Goal: Navigation & Orientation: Find specific page/section

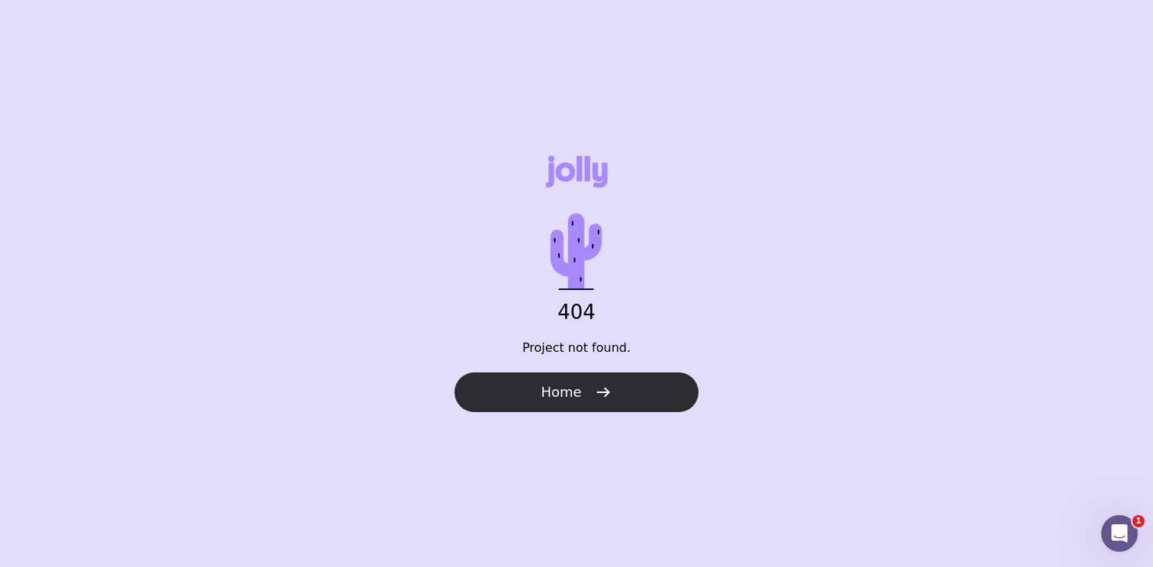
click at [611, 391] on button "Home" at bounding box center [577, 392] width 244 height 40
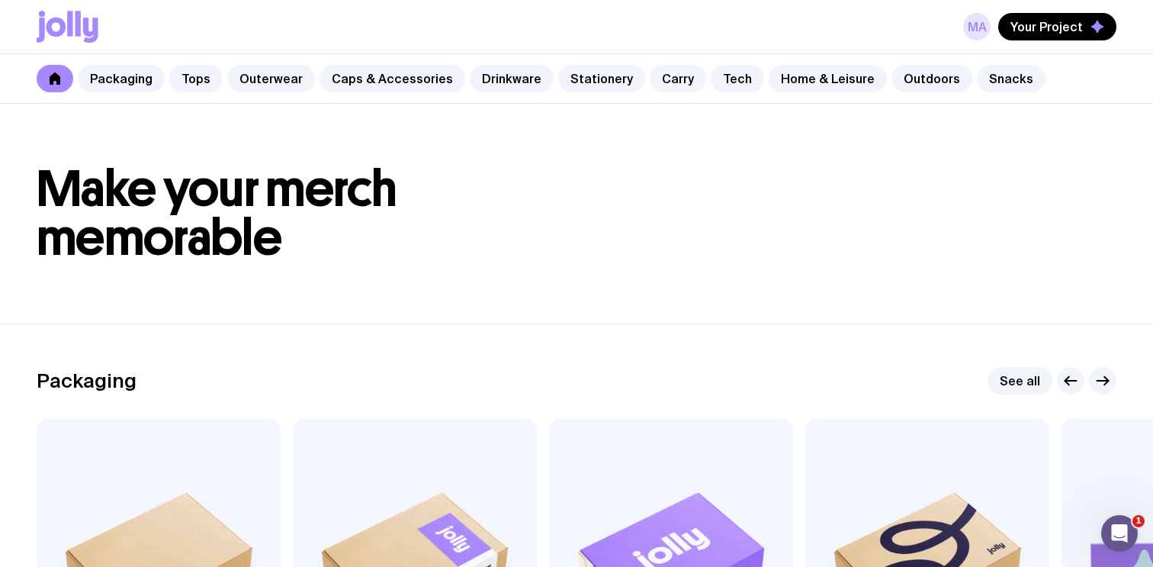
click at [982, 18] on link "MA" at bounding box center [977, 26] width 27 height 27
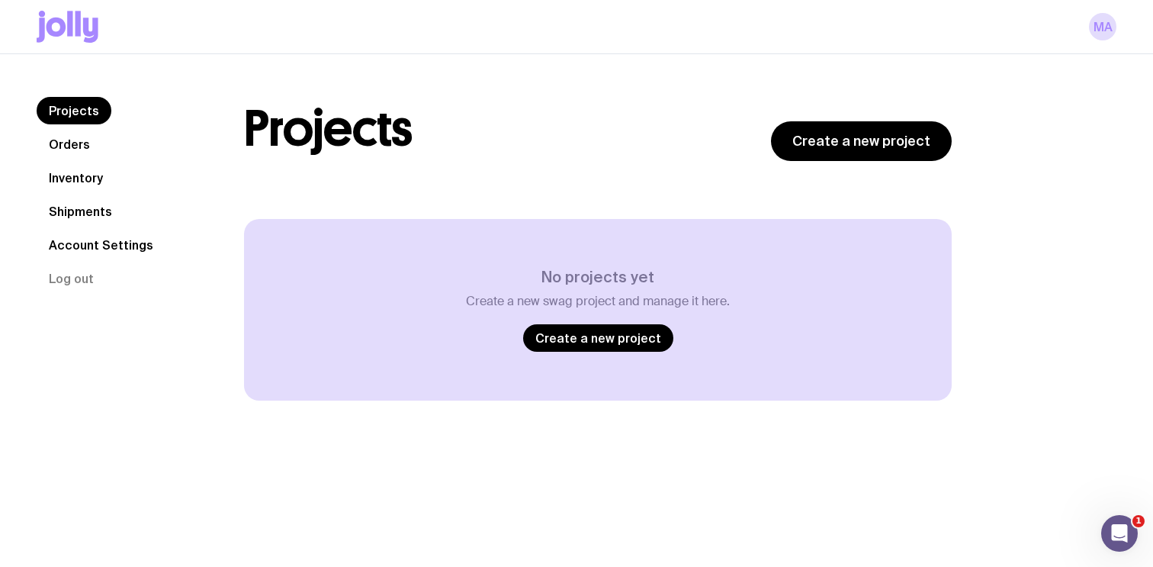
click at [86, 149] on link "Orders" at bounding box center [70, 143] width 66 height 27
